Goal: Task Accomplishment & Management: Complete application form

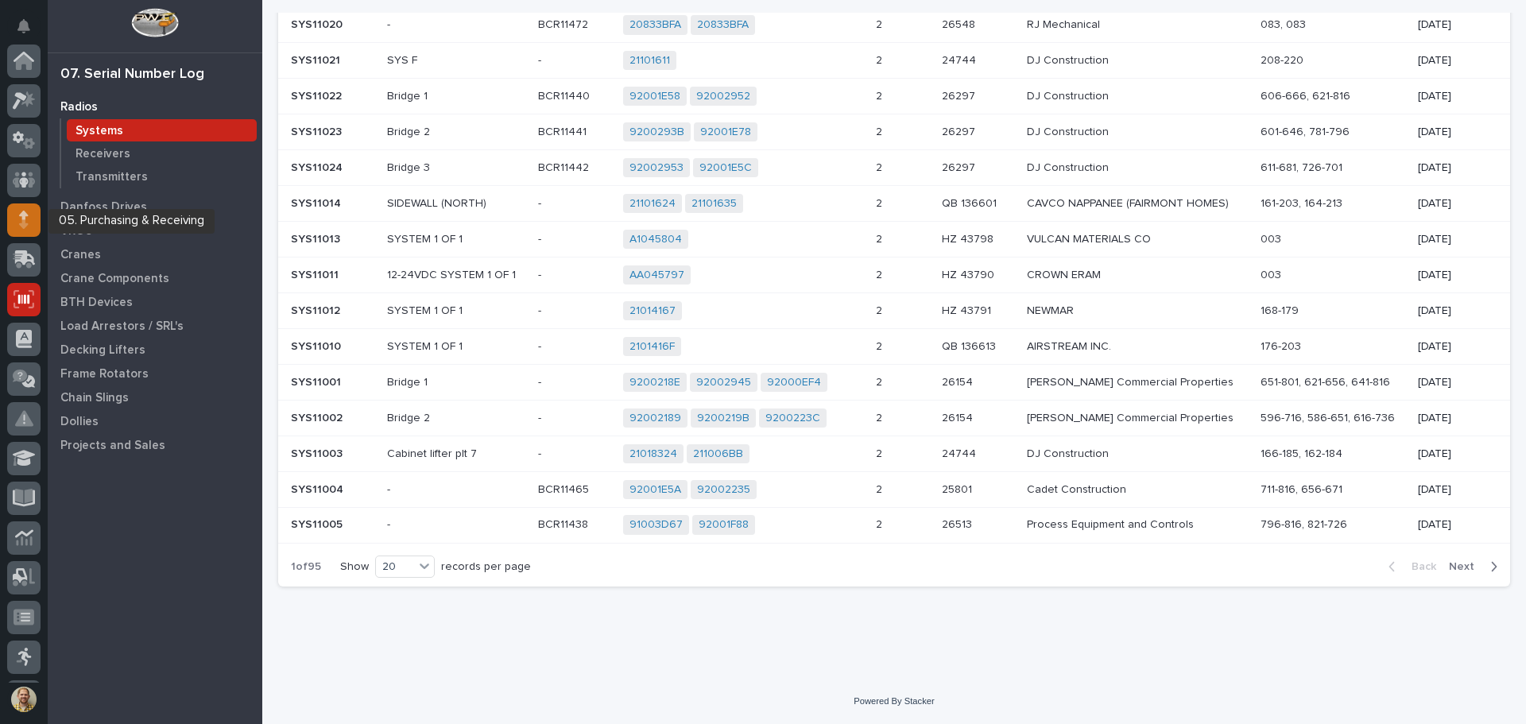
click at [21, 212] on icon at bounding box center [24, 220] width 10 height 18
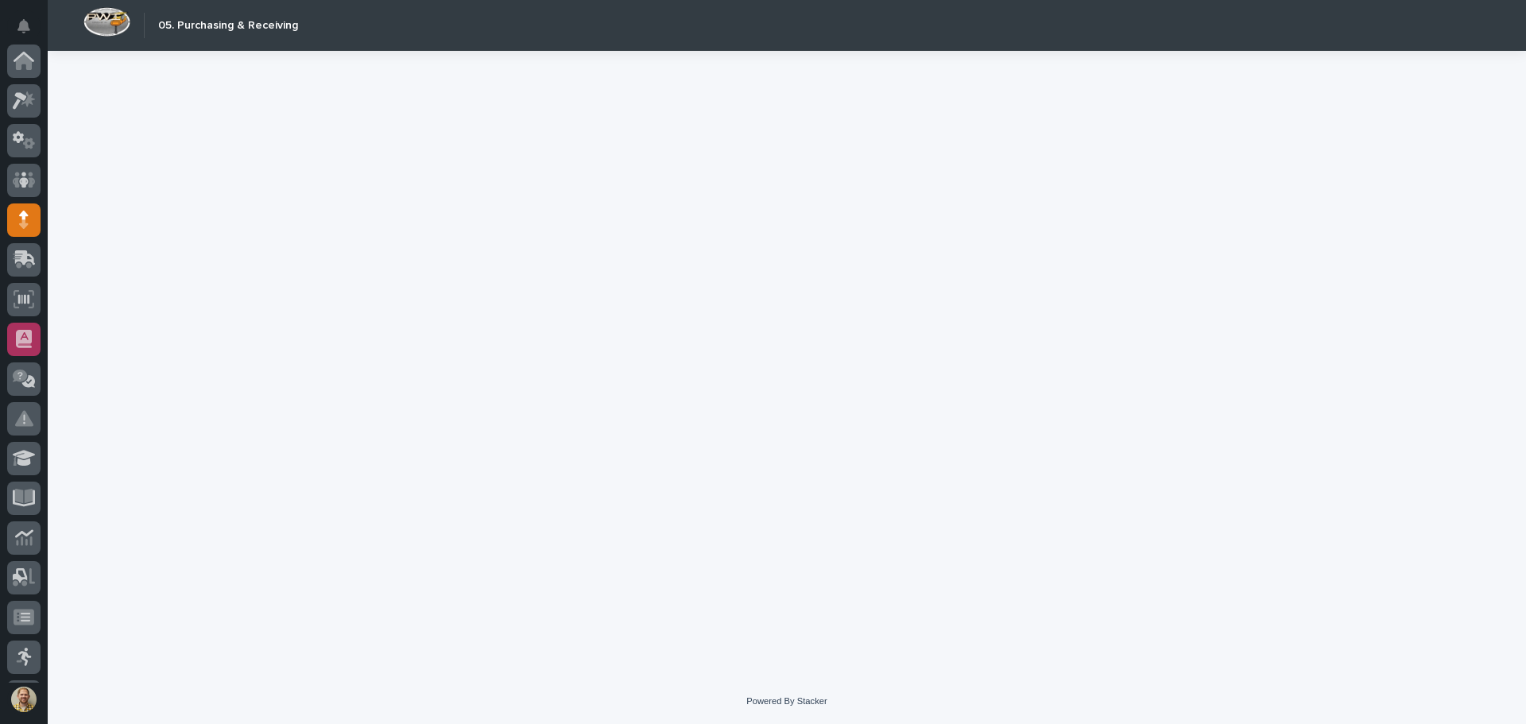
scroll to position [159, 0]
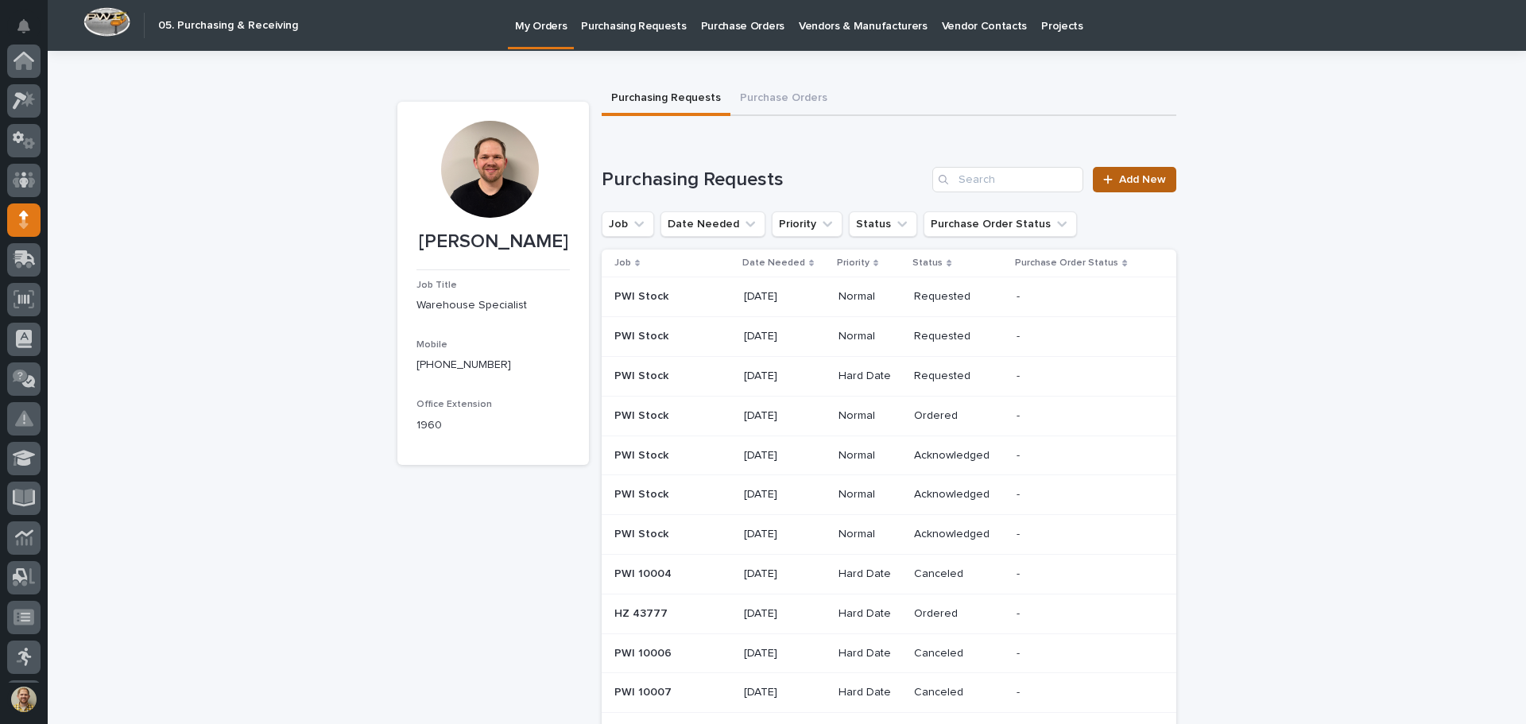
scroll to position [159, 0]
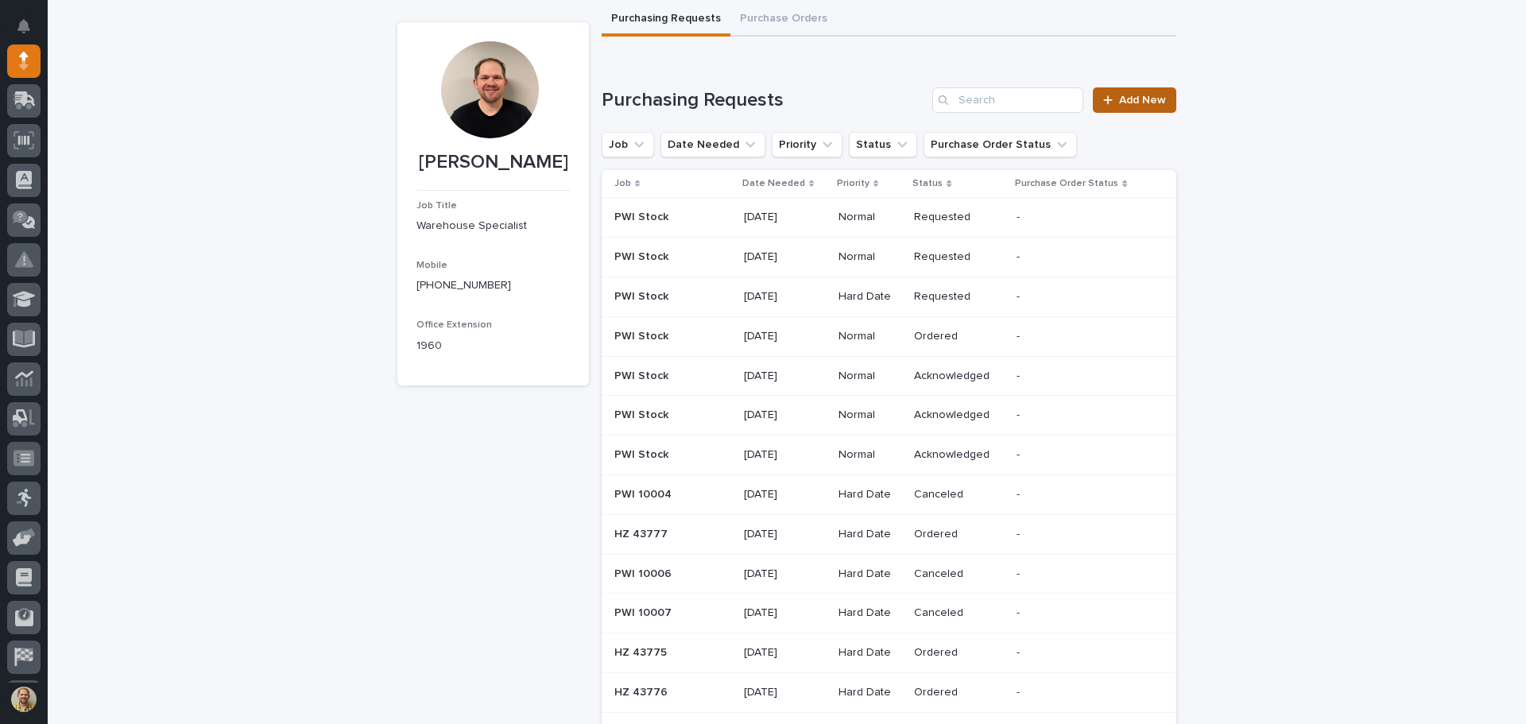
click at [1140, 102] on span "Add New" at bounding box center [1142, 100] width 47 height 11
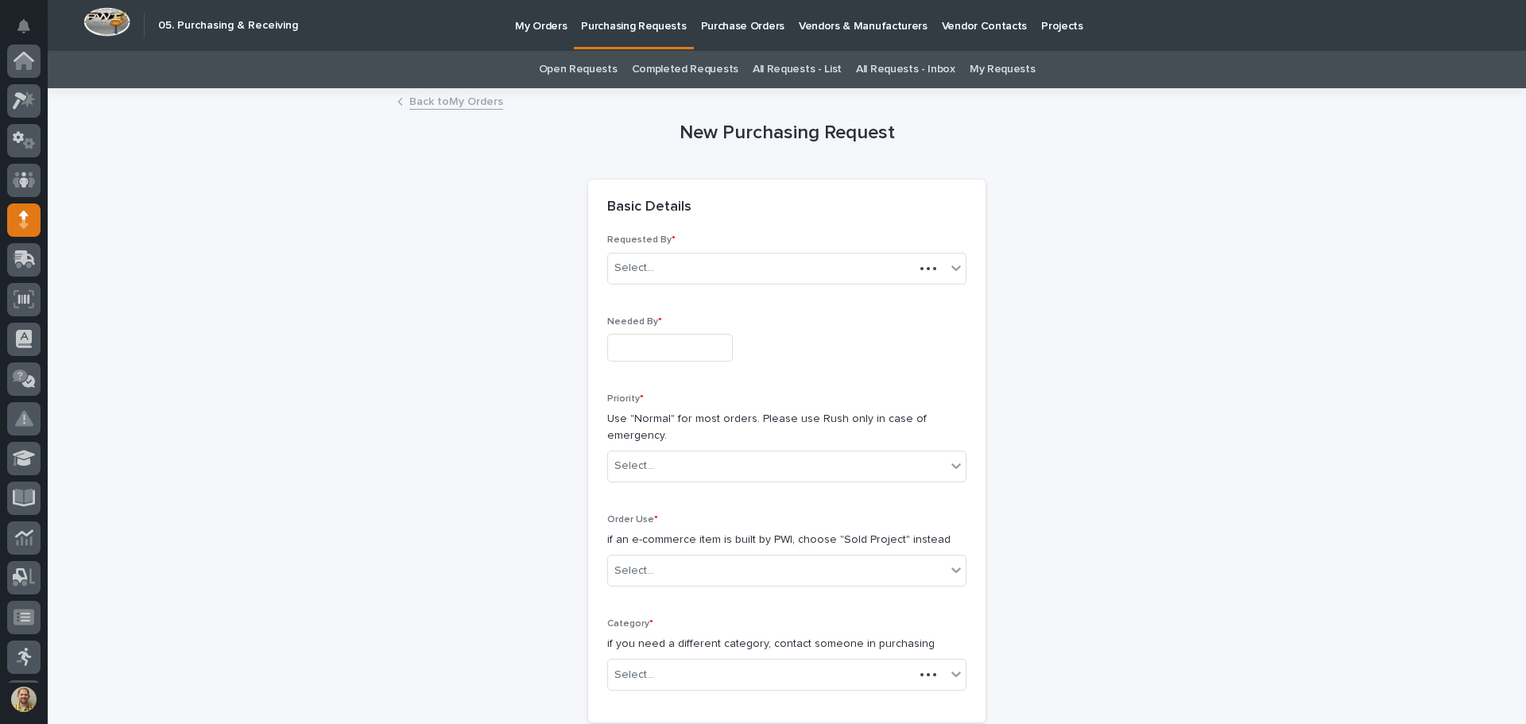
scroll to position [159, 0]
click at [727, 277] on div "Select..." at bounding box center [761, 268] width 306 height 26
click at [734, 265] on div "[PERSON_NAME]" at bounding box center [767, 268] width 319 height 26
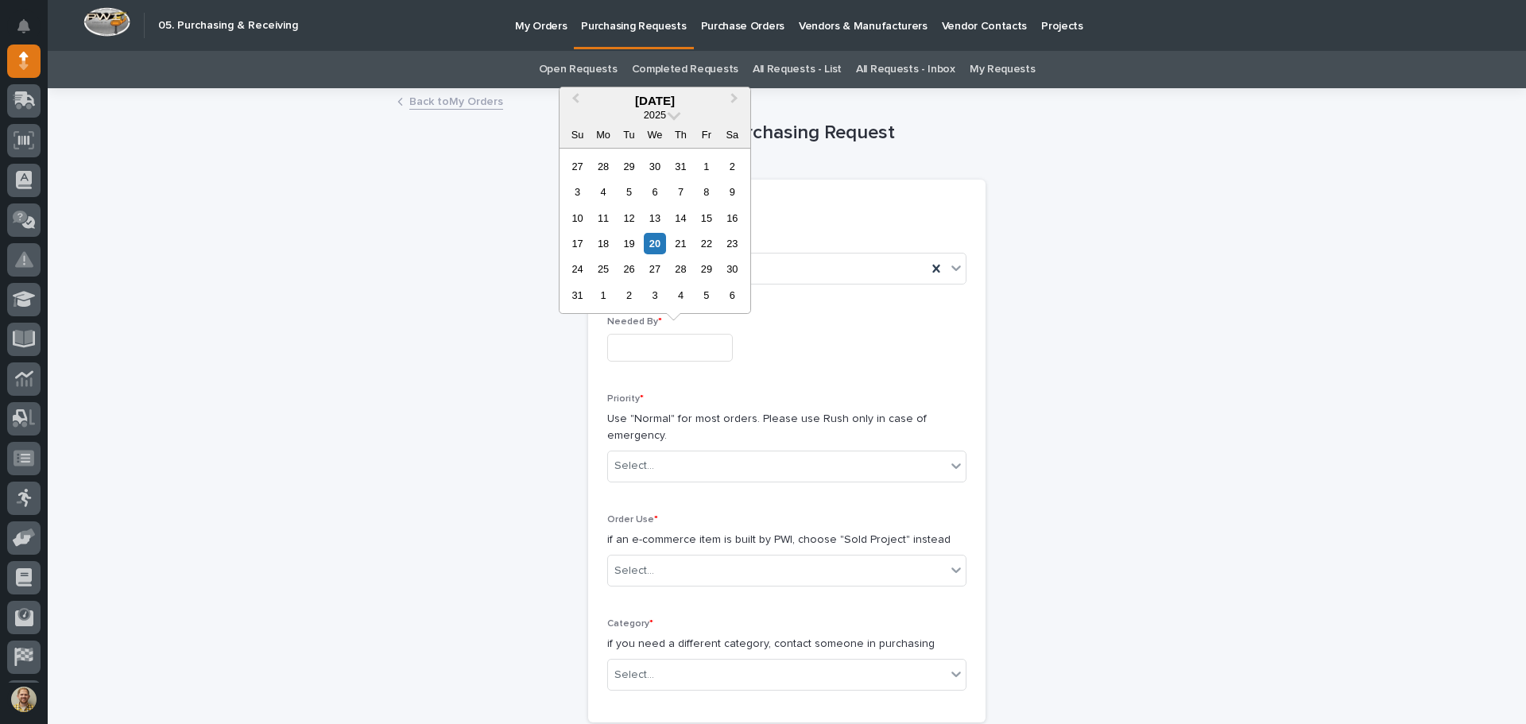
click at [675, 348] on input "text" at bounding box center [670, 348] width 126 height 28
click at [606, 262] on div "25" at bounding box center [602, 268] width 21 height 21
type input "**********"
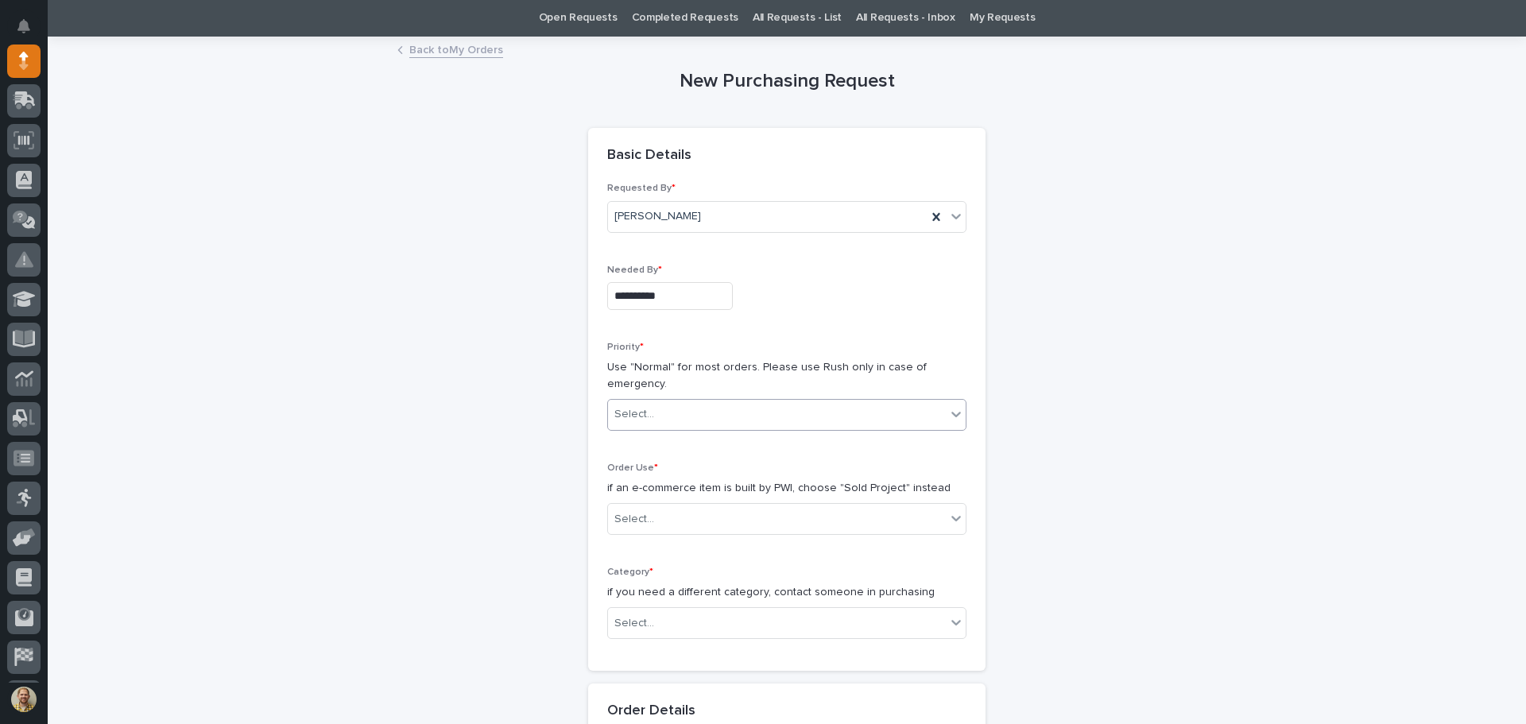
scroll to position [79, 0]
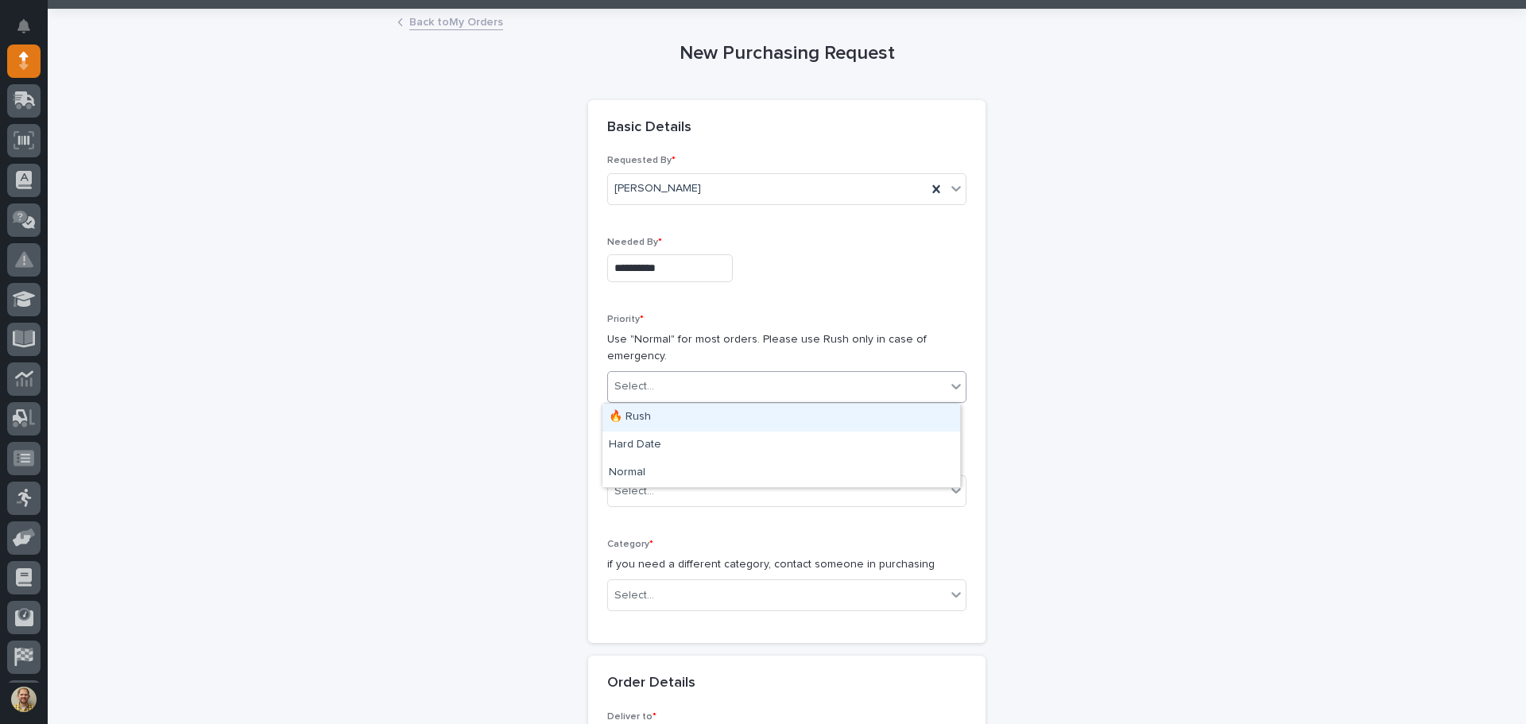
click at [662, 388] on div "Select..." at bounding box center [777, 386] width 338 height 26
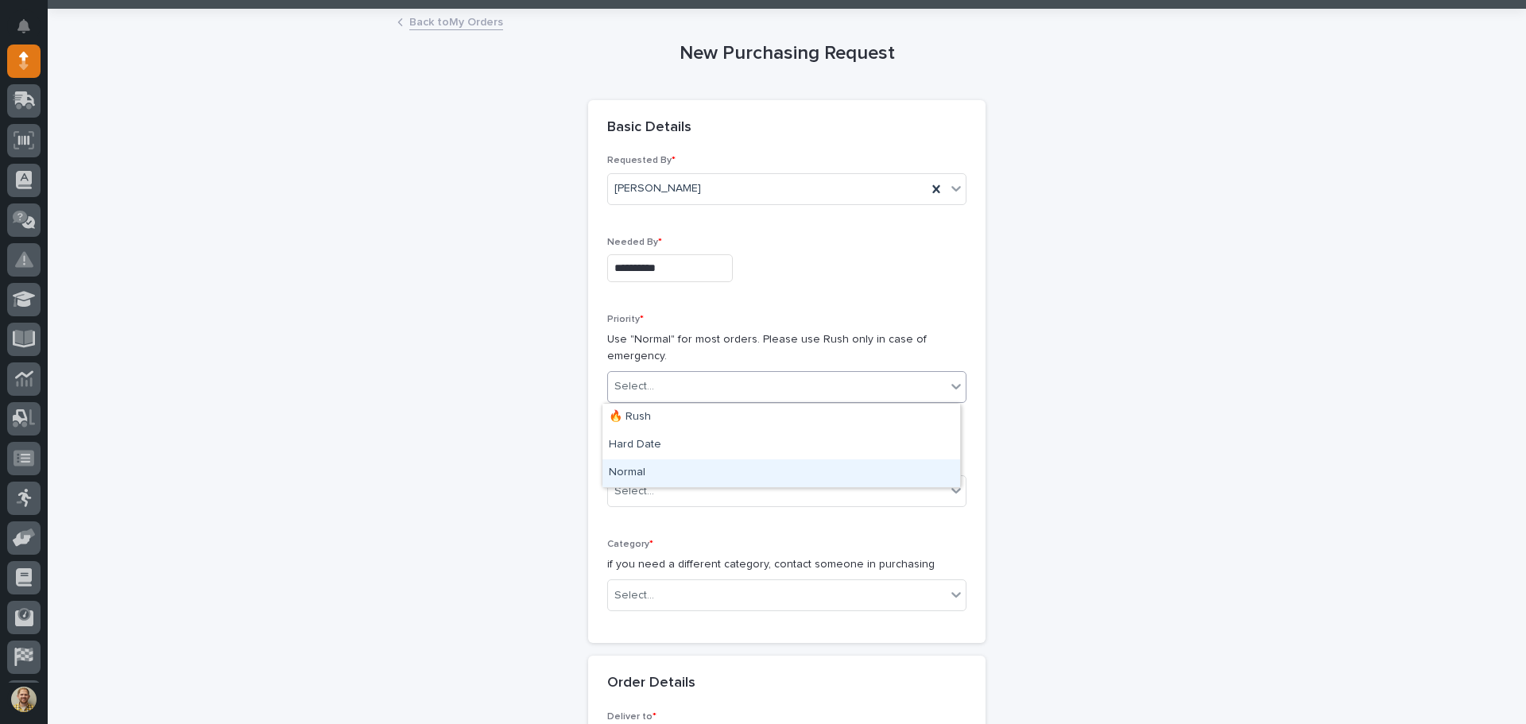
click at [646, 470] on div "Normal" at bounding box center [781, 473] width 358 height 28
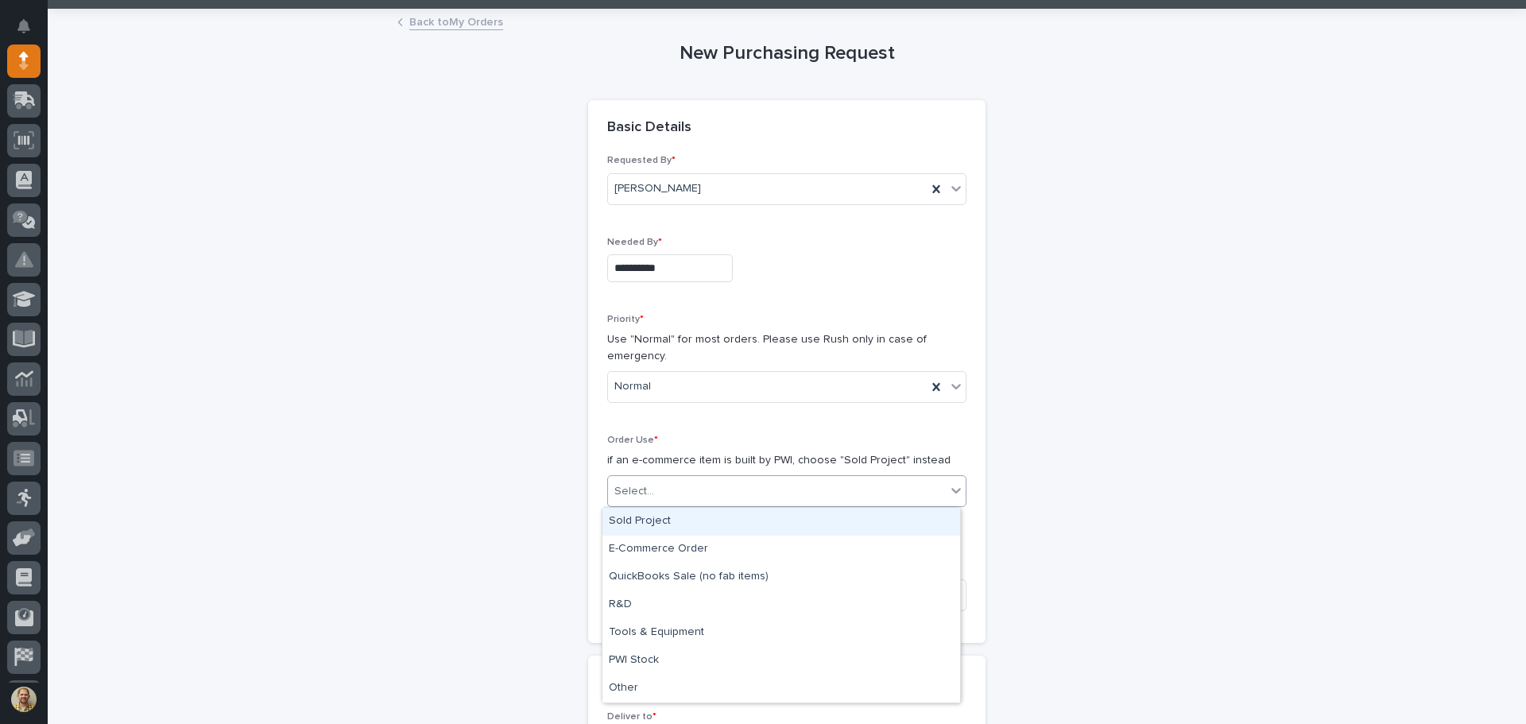
click at [642, 500] on div "Select..." at bounding box center [777, 491] width 338 height 26
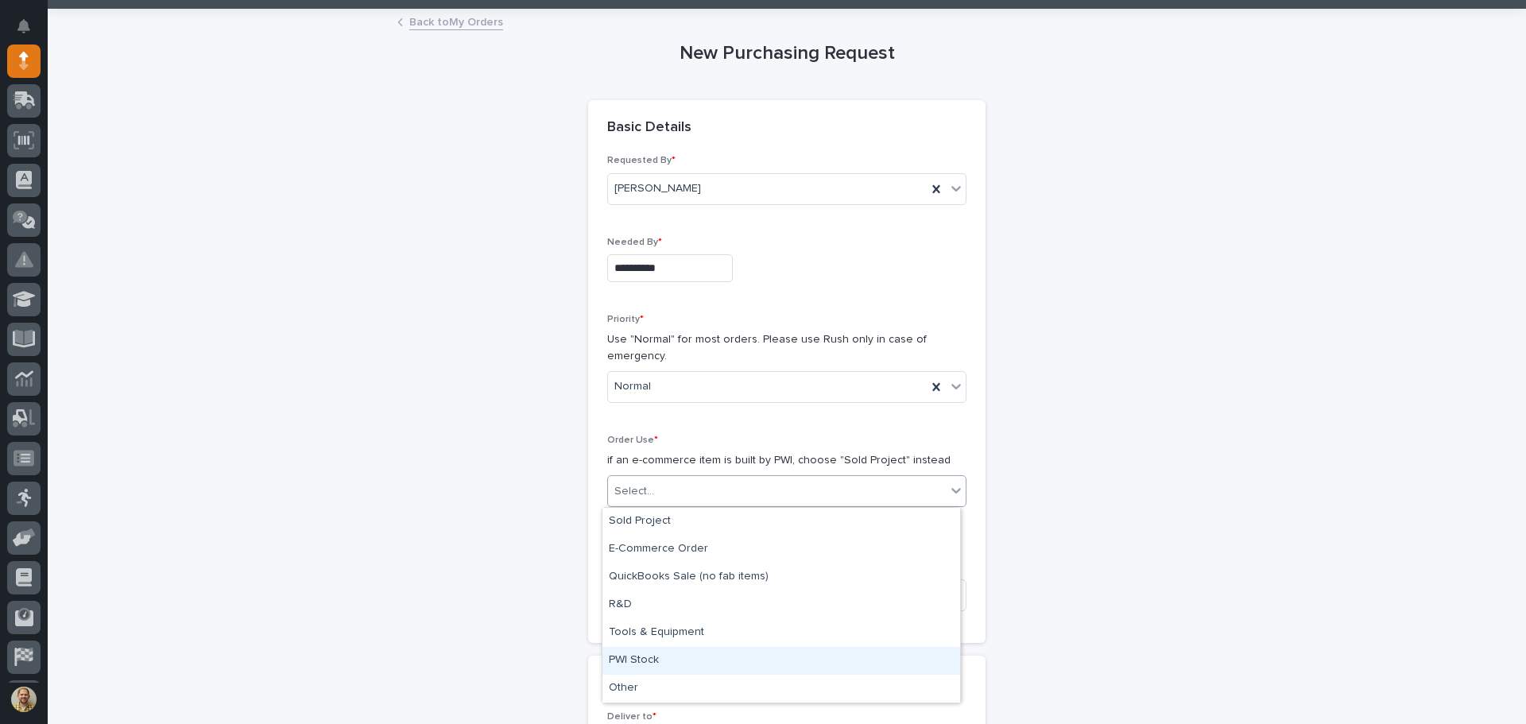
click at [644, 655] on div "PWI Stock" at bounding box center [781, 661] width 358 height 28
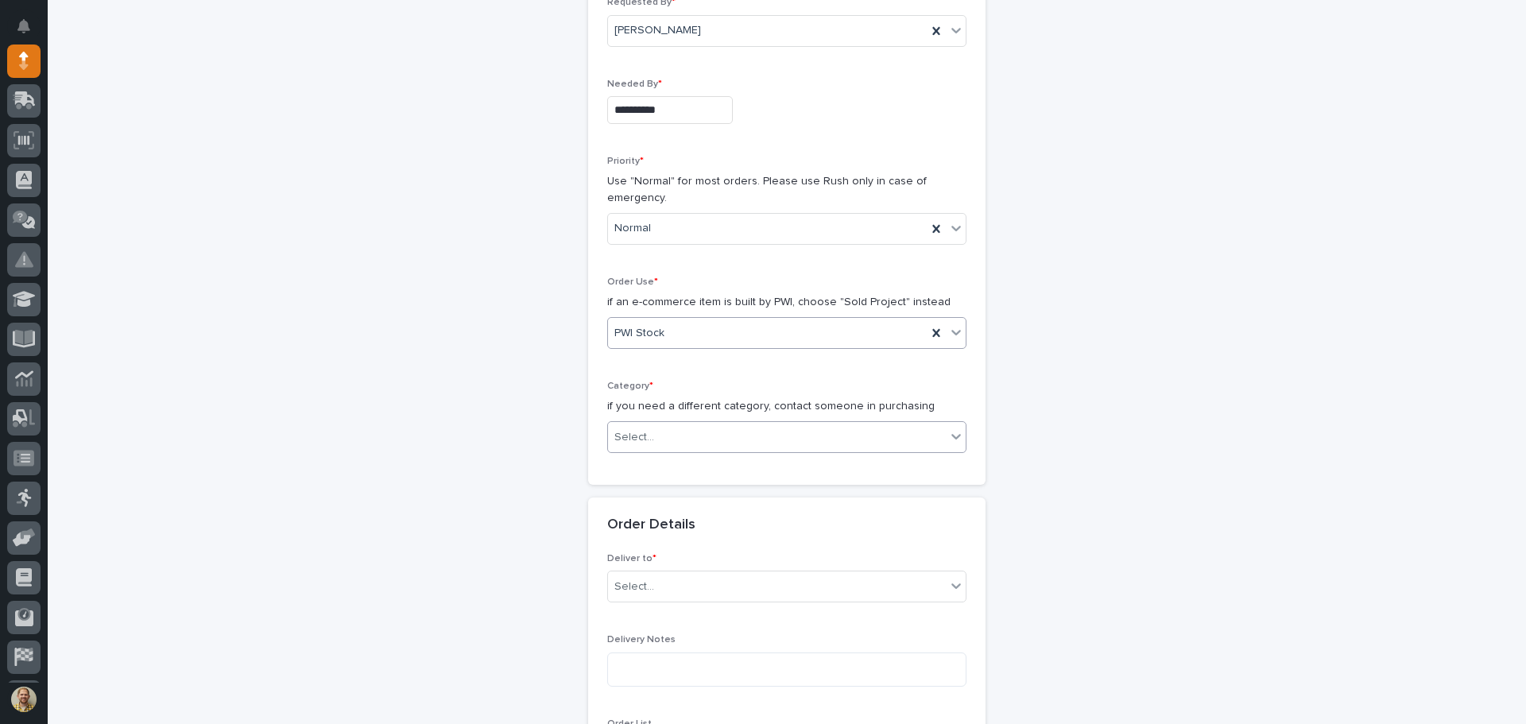
scroll to position [238, 0]
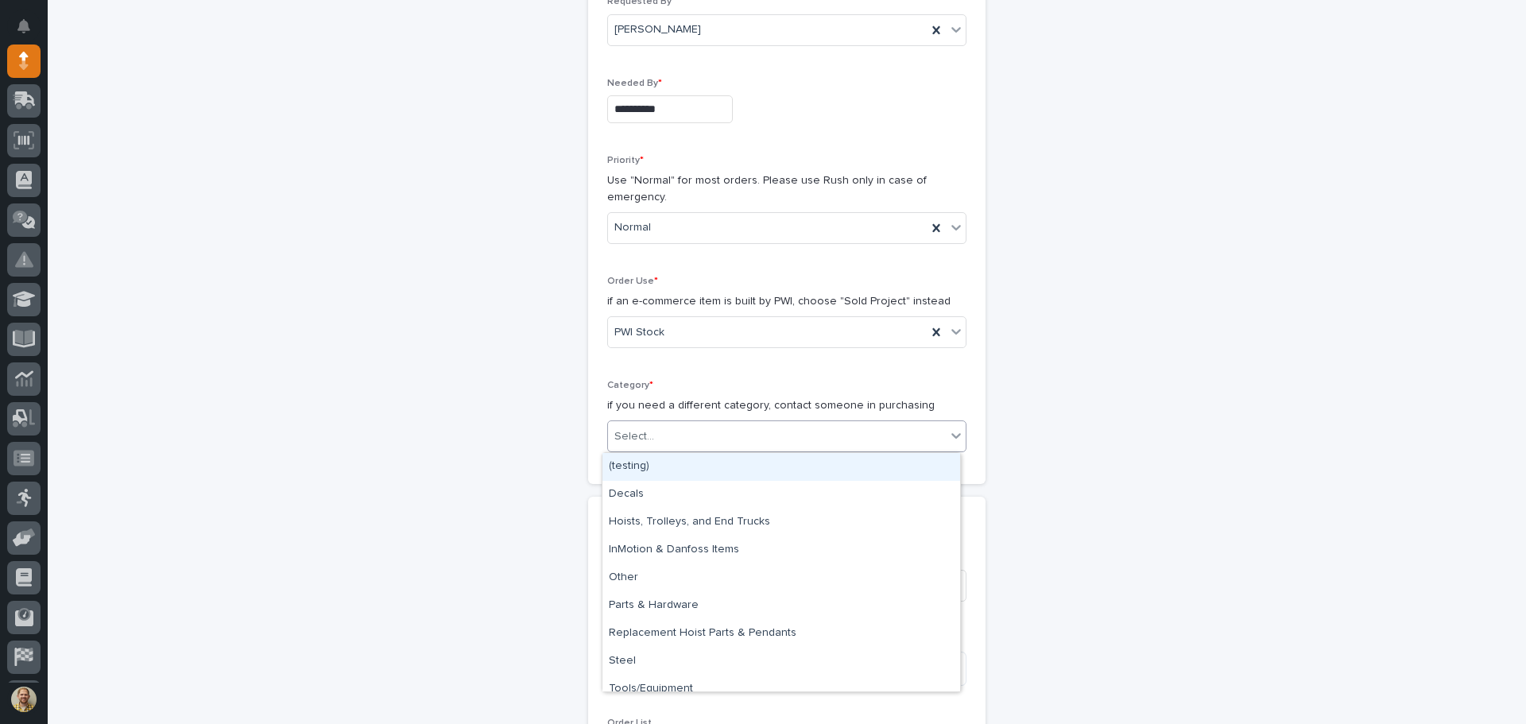
click at [648, 448] on div "Select..." at bounding box center [777, 436] width 338 height 26
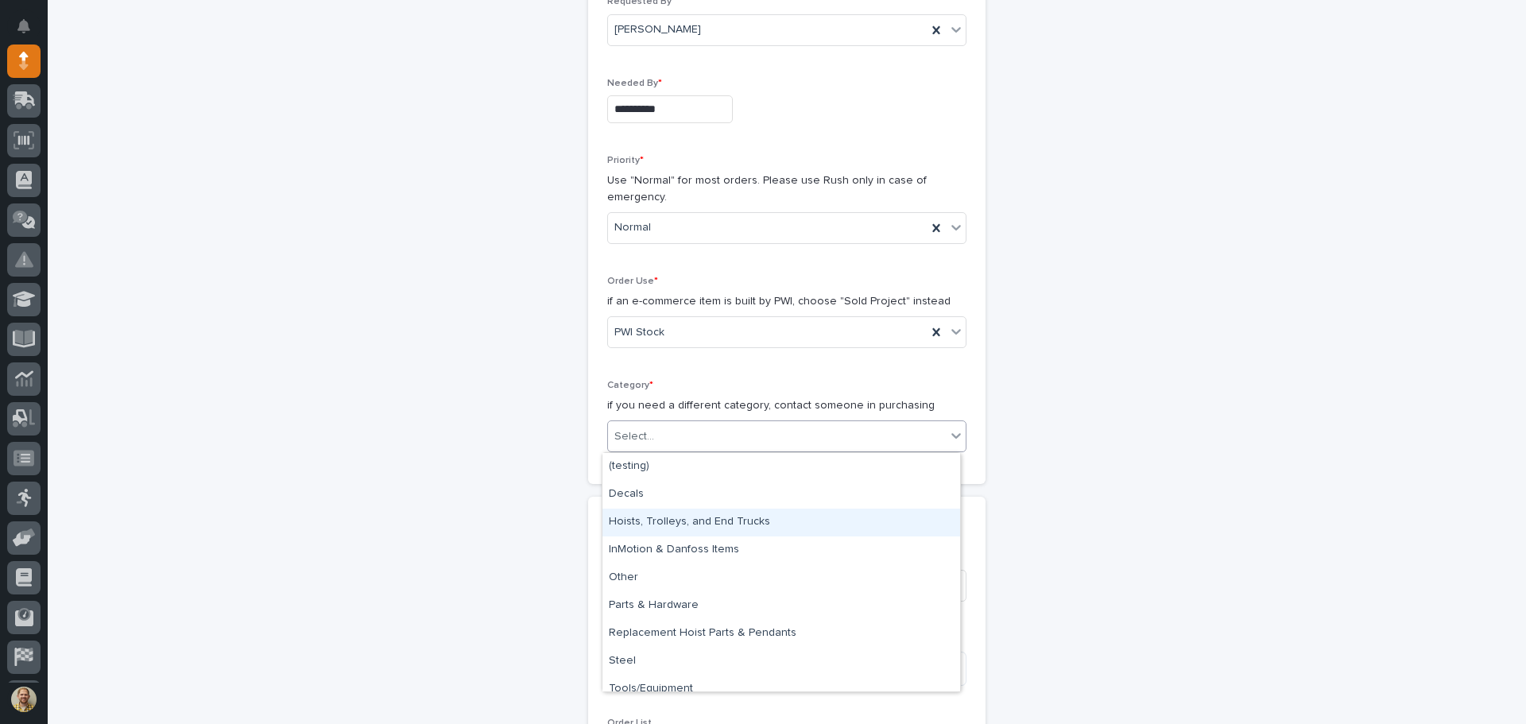
click at [659, 514] on div "Hoists, Trolleys, and End Trucks" at bounding box center [781, 523] width 358 height 28
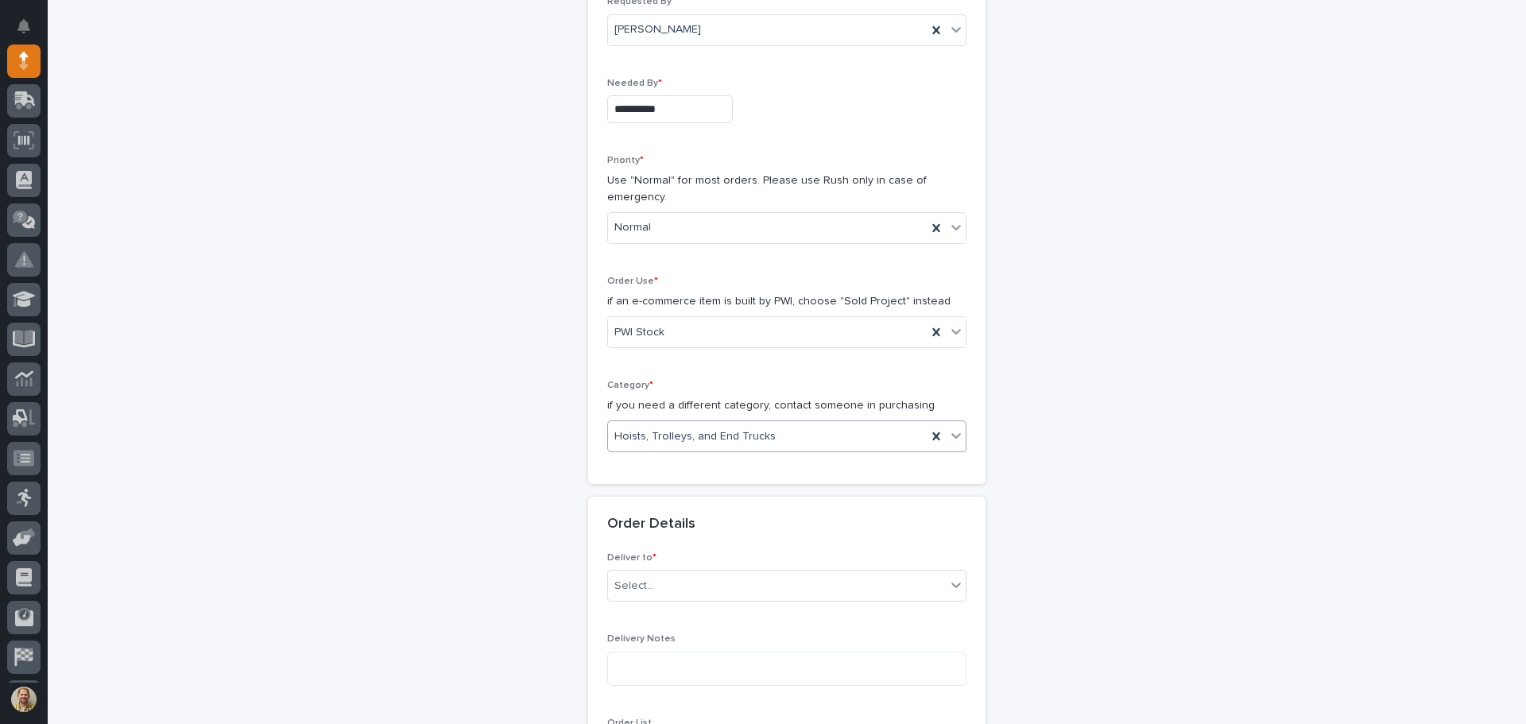
scroll to position [397, 0]
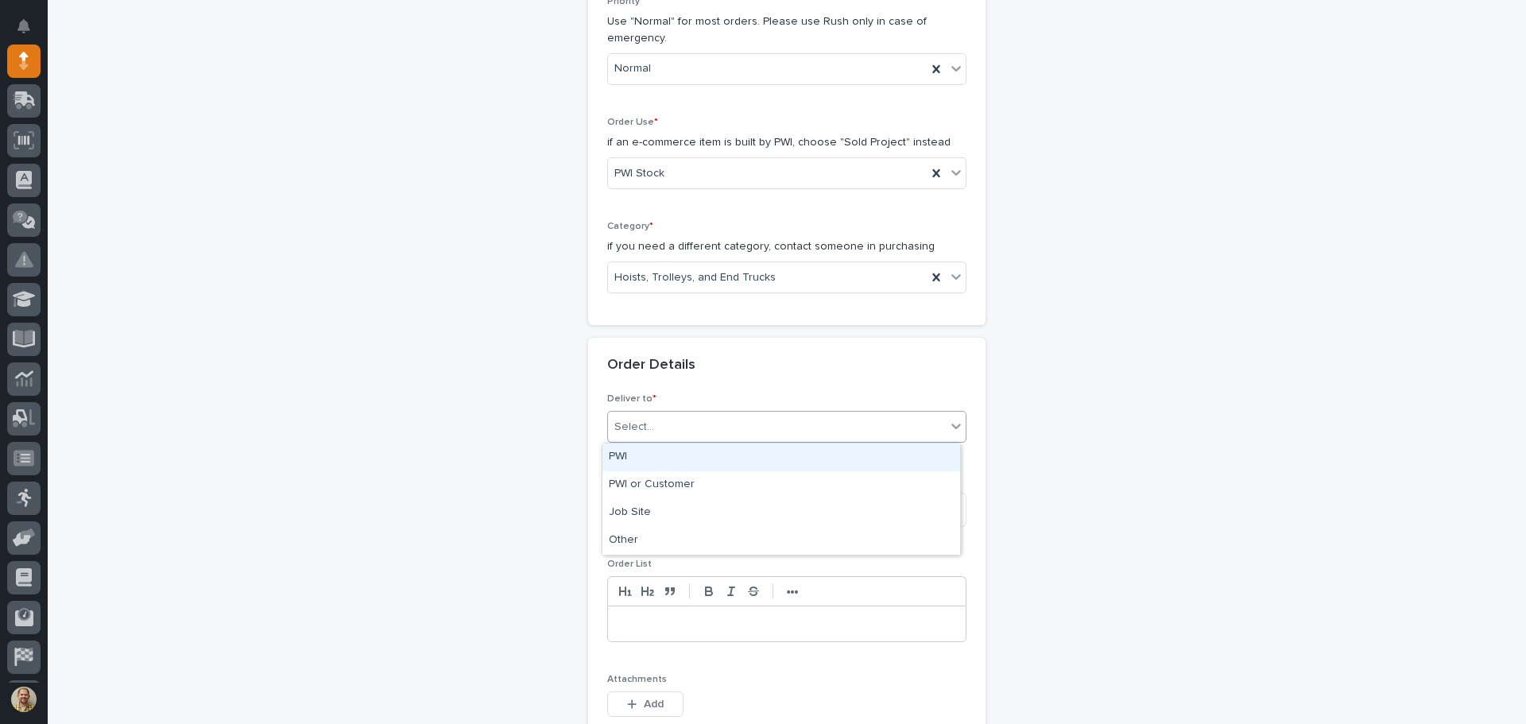
click at [668, 431] on div "Select..." at bounding box center [777, 427] width 338 height 26
click at [661, 446] on div "PWI" at bounding box center [781, 457] width 358 height 28
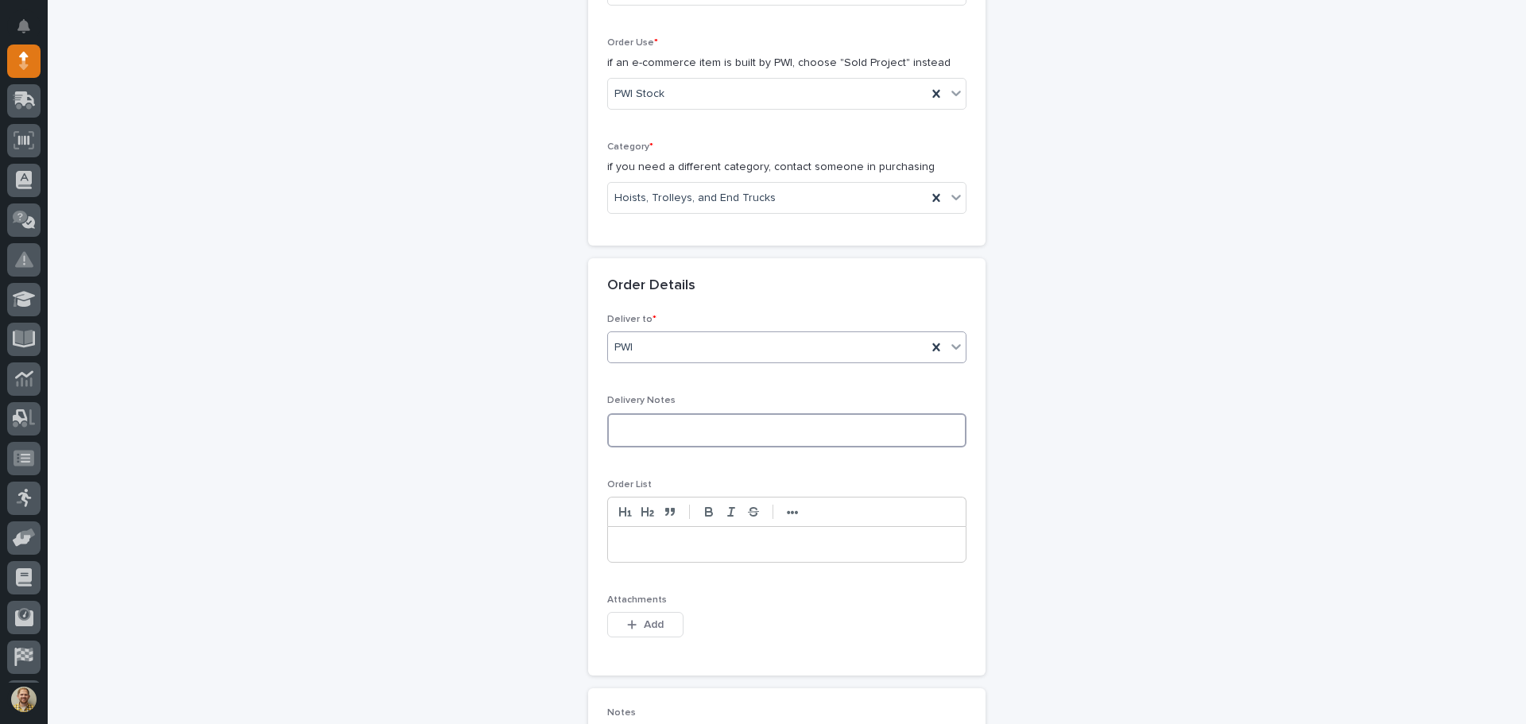
click at [663, 423] on textarea at bounding box center [786, 430] width 359 height 34
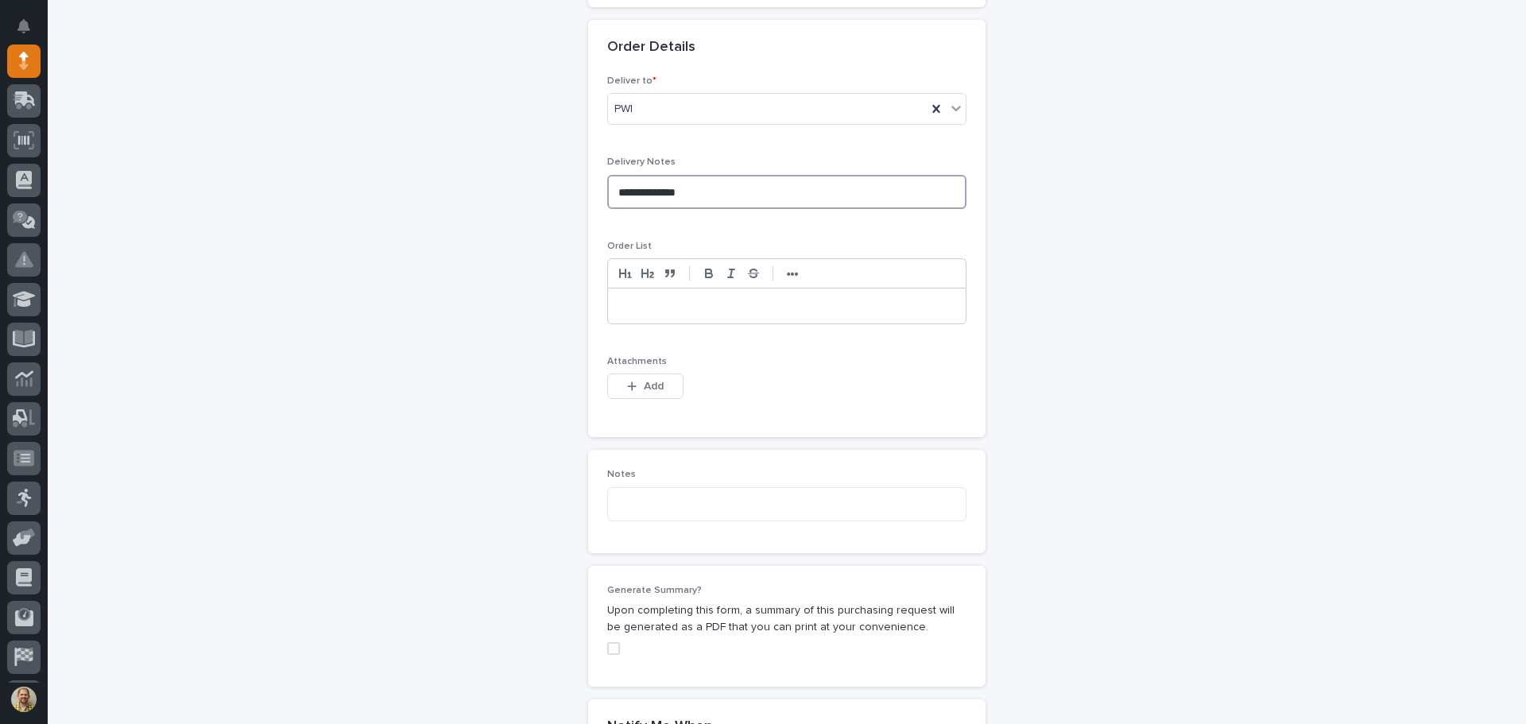
type textarea "**********"
click at [653, 307] on p at bounding box center [787, 306] width 334 height 16
click at [639, 501] on textarea at bounding box center [786, 504] width 359 height 34
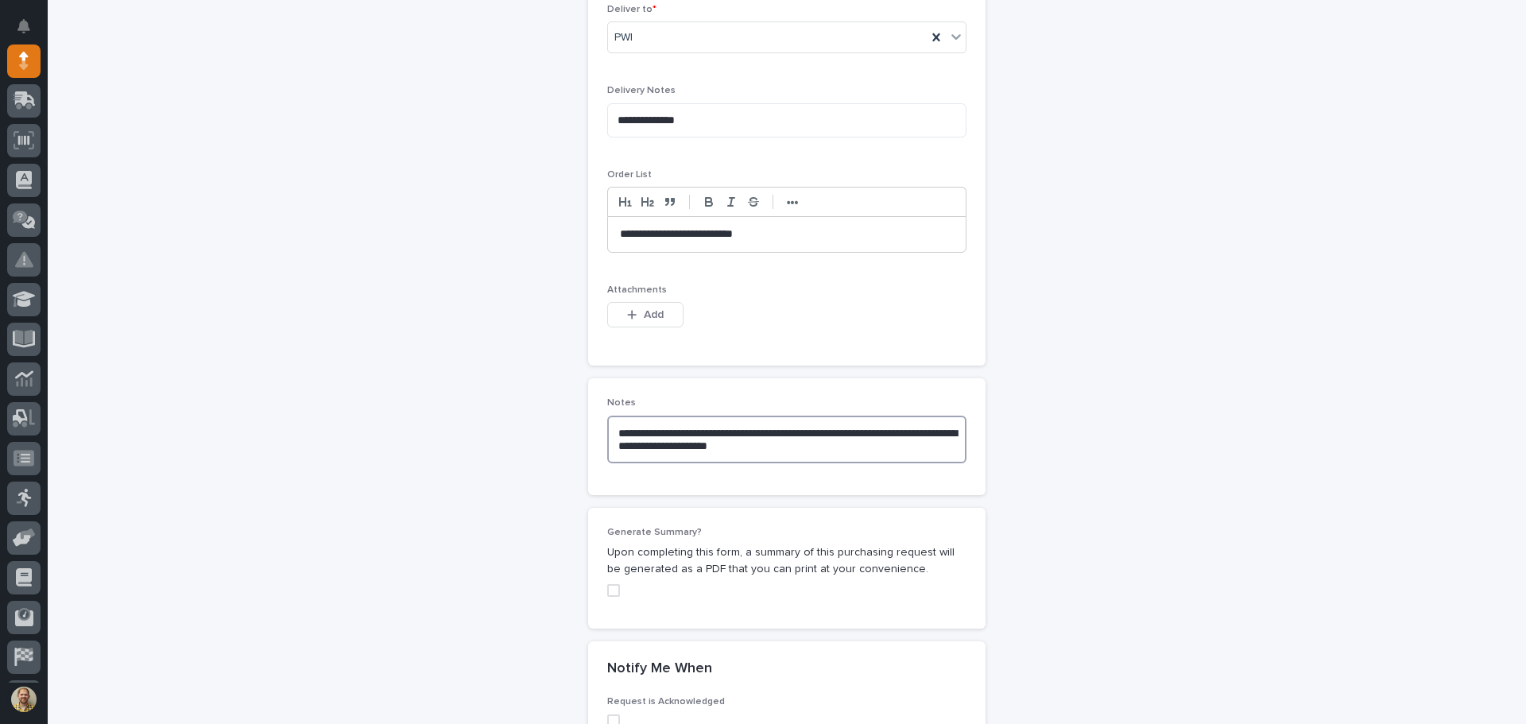
scroll to position [874, 0]
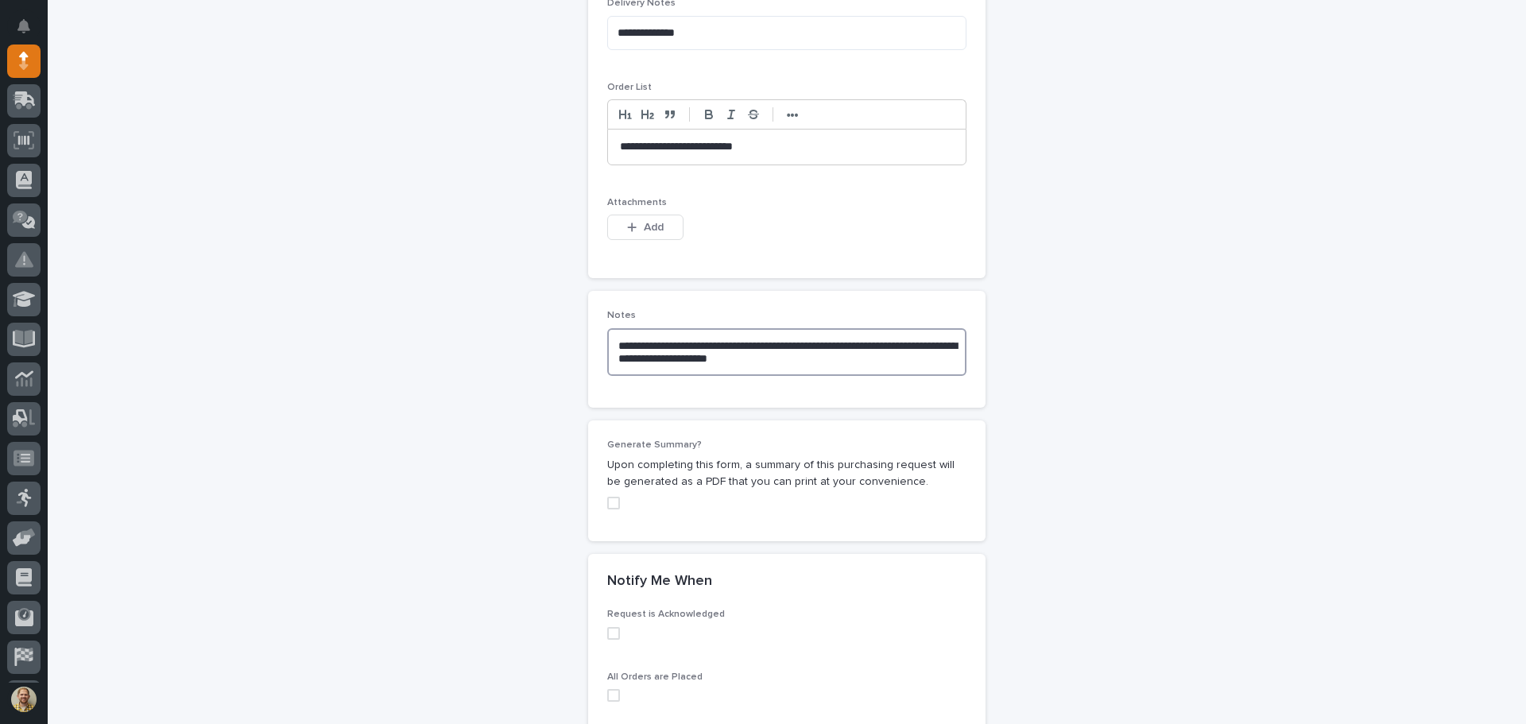
click at [613, 498] on span at bounding box center [613, 503] width 13 height 13
type textarea "**********"
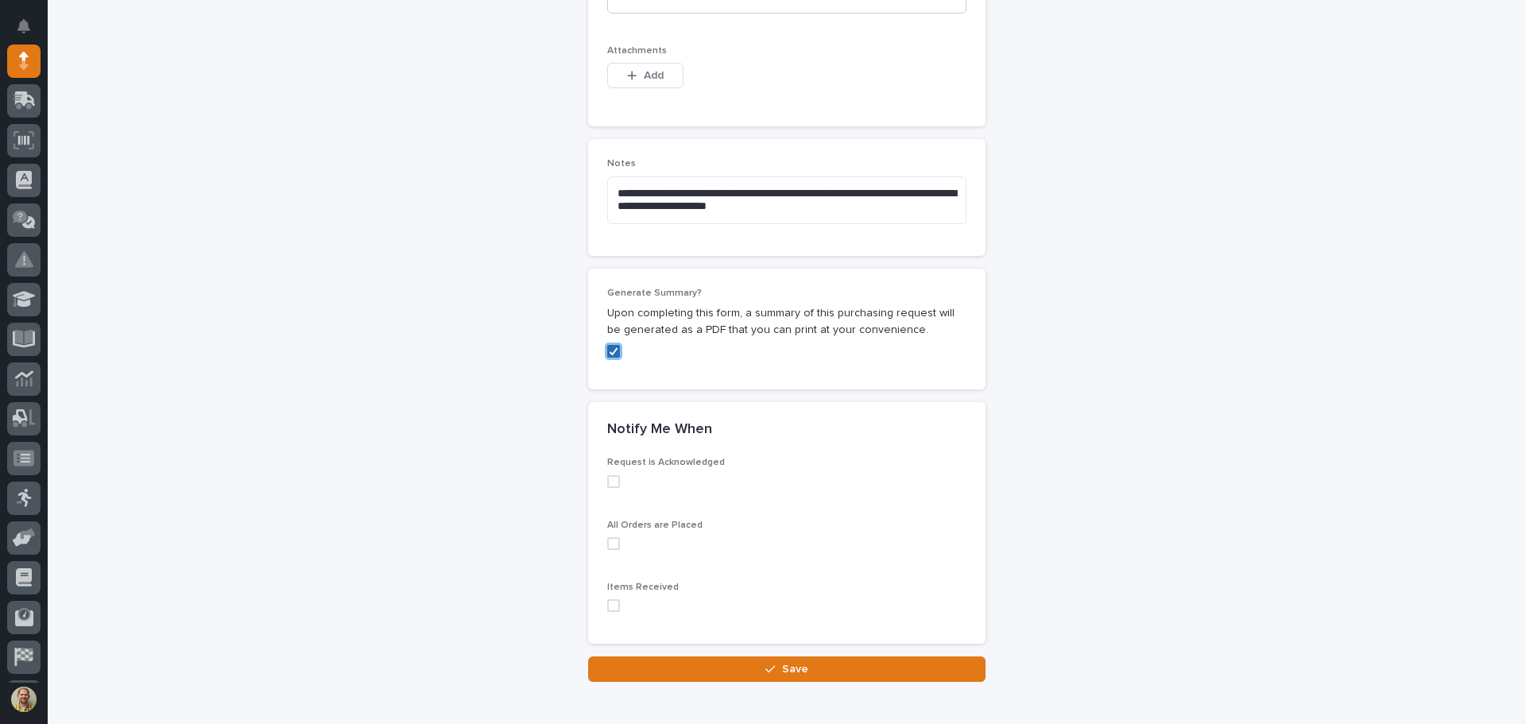
scroll to position [1033, 0]
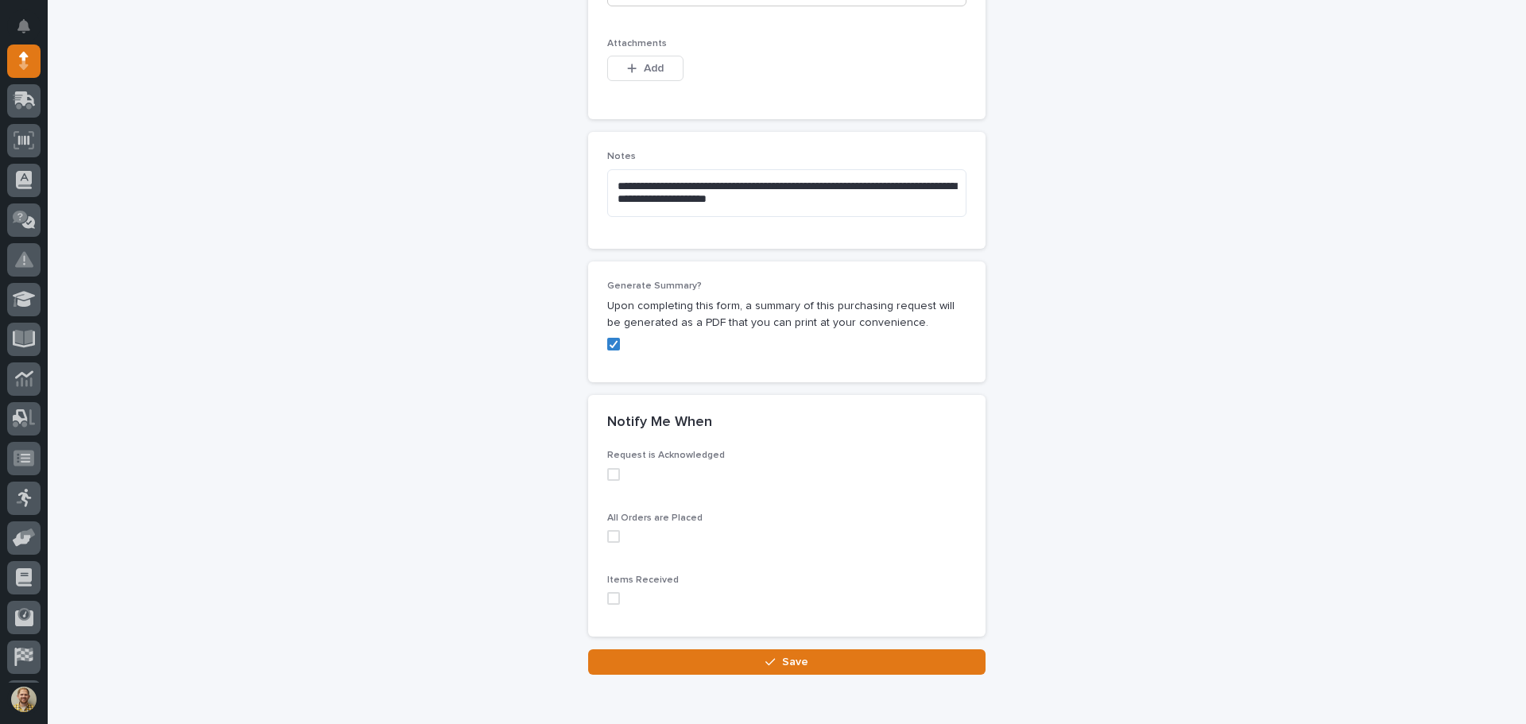
click at [615, 475] on label at bounding box center [786, 474] width 359 height 13
click at [609, 532] on span at bounding box center [613, 536] width 13 height 13
click at [609, 598] on span at bounding box center [613, 598] width 13 height 13
click at [670, 666] on button "Save" at bounding box center [786, 661] width 397 height 25
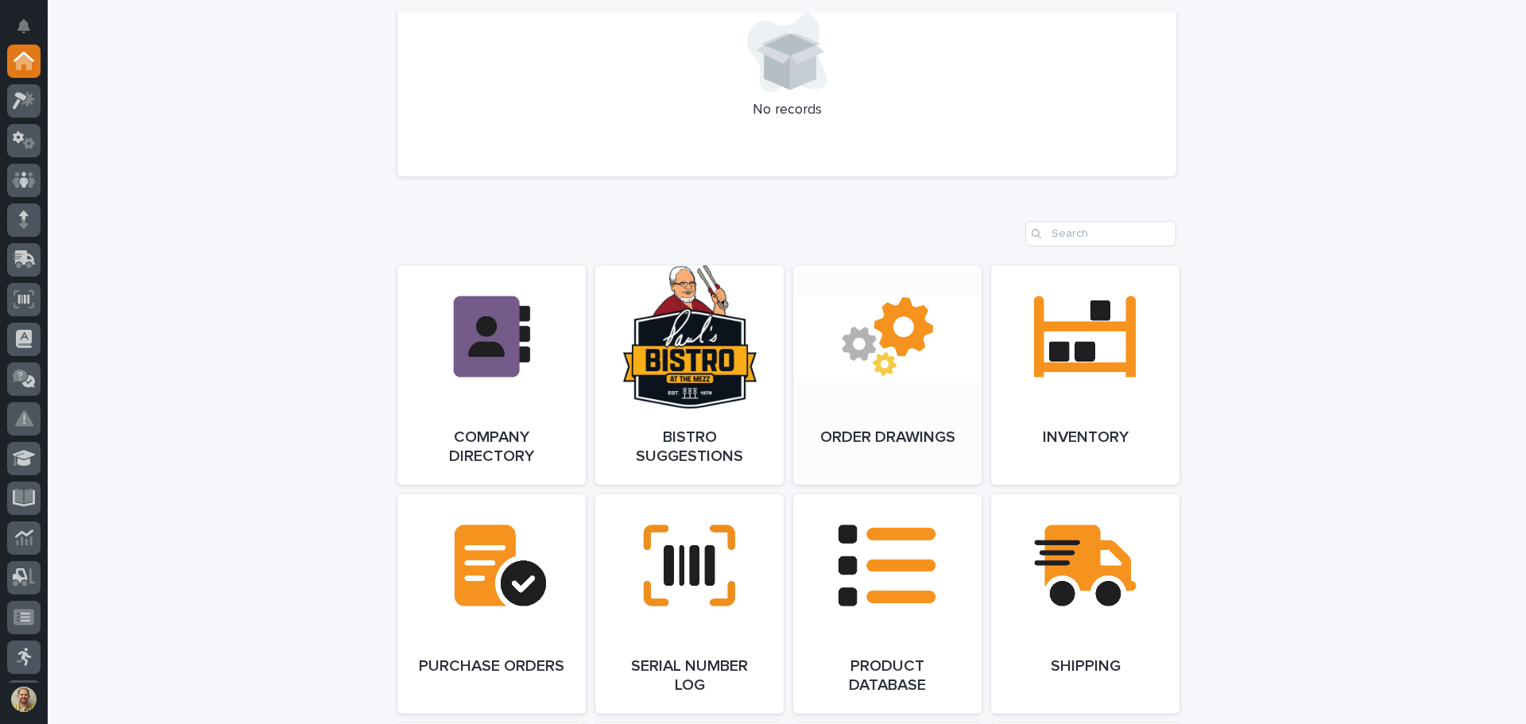
scroll to position [849, 0]
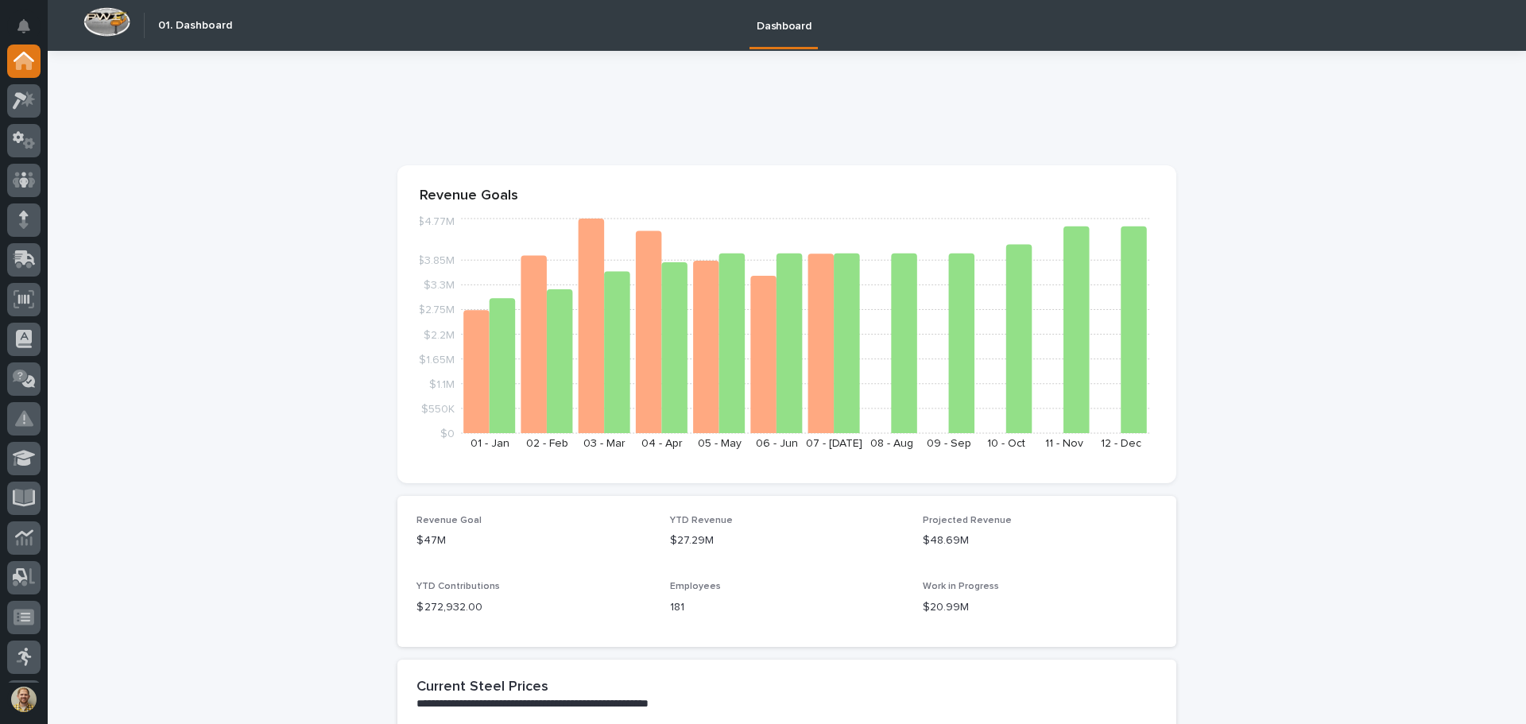
scroll to position [318, 0]
